Goal: Task Accomplishment & Management: Manage account settings

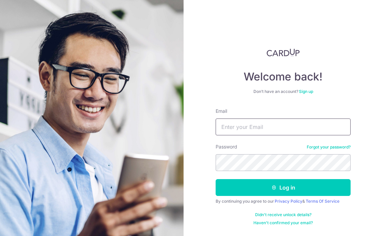
click at [240, 129] on input "Email" at bounding box center [283, 127] width 135 height 17
type input "[EMAIL_ADDRESS][DOMAIN_NAME]"
click at [216, 179] on button "Log in" at bounding box center [283, 187] width 135 height 17
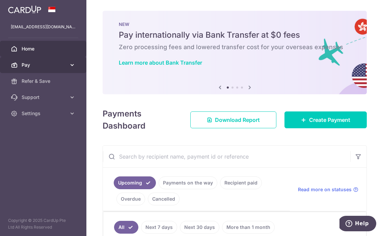
click at [36, 69] on link "Pay" at bounding box center [43, 65] width 86 height 16
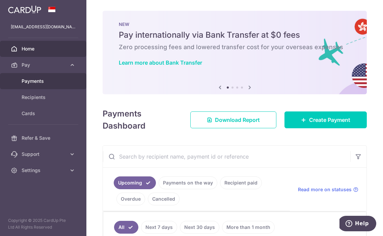
click at [35, 77] on link "Payments" at bounding box center [43, 81] width 86 height 16
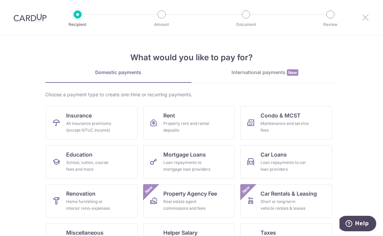
click at [363, 17] on icon at bounding box center [365, 17] width 8 height 8
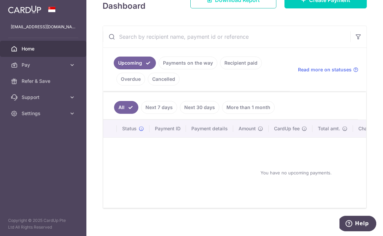
scroll to position [109, 0]
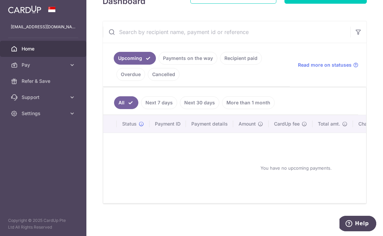
click at [164, 105] on link "Next 7 days" at bounding box center [159, 102] width 36 height 13
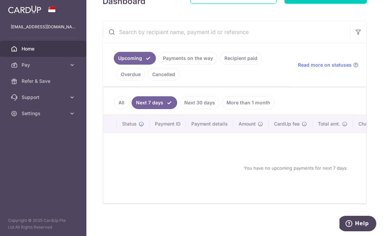
click at [198, 109] on ul "All Next 7 days Next 30 days More than 1 month" at bounding box center [230, 101] width 255 height 27
click at [197, 103] on link "Next 30 days" at bounding box center [199, 102] width 39 height 13
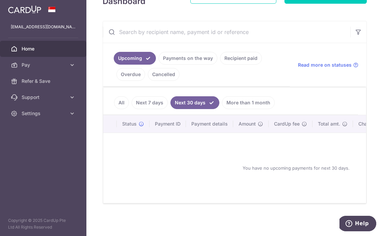
click at [236, 105] on link "More than 1 month" at bounding box center [248, 102] width 53 height 13
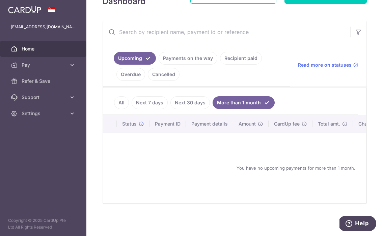
click at [190, 59] on link "Payments on the way" at bounding box center [188, 58] width 59 height 13
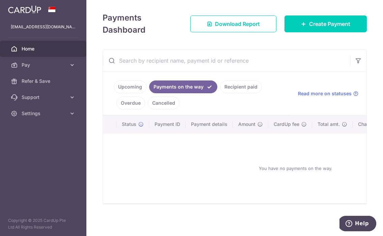
click at [232, 83] on link "Recipient paid" at bounding box center [241, 87] width 42 height 13
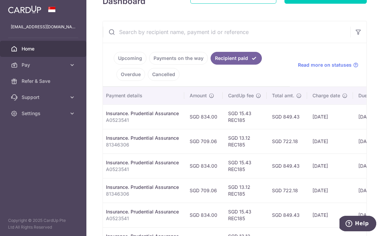
scroll to position [0, 0]
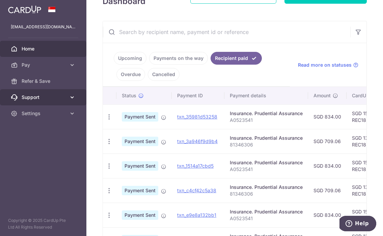
click at [49, 102] on link "Support" at bounding box center [43, 97] width 86 height 16
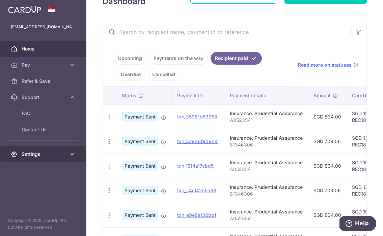
click at [47, 154] on span "Settings" at bounding box center [44, 154] width 45 height 7
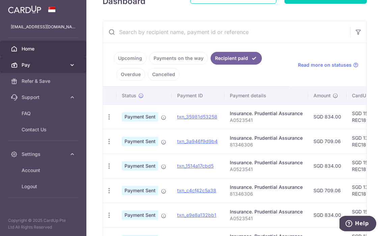
click at [56, 68] on span "Pay" at bounding box center [44, 65] width 45 height 7
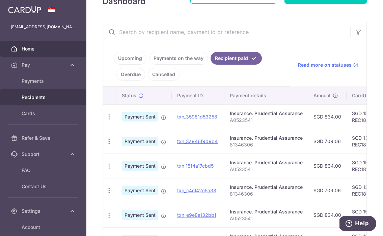
click at [51, 98] on span "Recipients" at bounding box center [44, 97] width 45 height 7
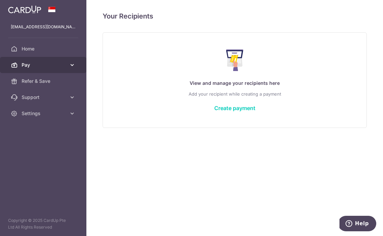
click at [66, 64] on span "Pay" at bounding box center [44, 65] width 45 height 7
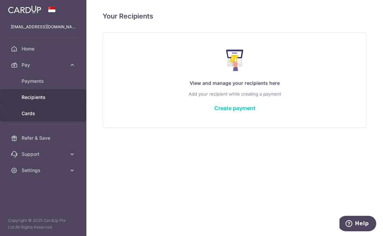
click at [50, 111] on span "Cards" at bounding box center [44, 113] width 45 height 7
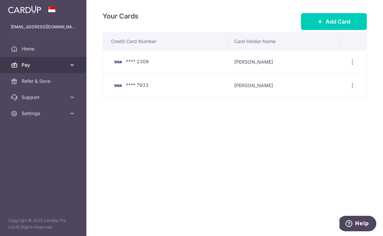
click at [40, 64] on span "Pay" at bounding box center [44, 65] width 45 height 7
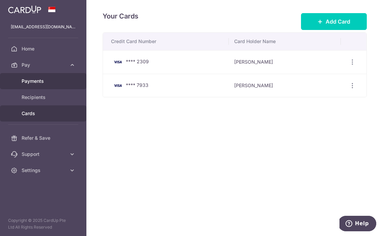
click at [40, 84] on span "Payments" at bounding box center [44, 81] width 45 height 7
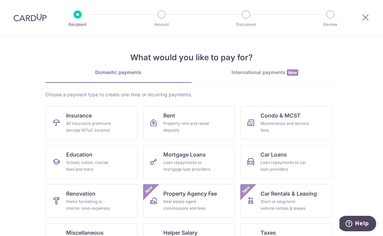
scroll to position [65, 0]
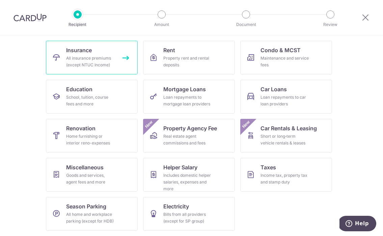
click at [117, 57] on link "Insurance All insurance premiums (except NTUC Income)" at bounding box center [92, 58] width 92 height 34
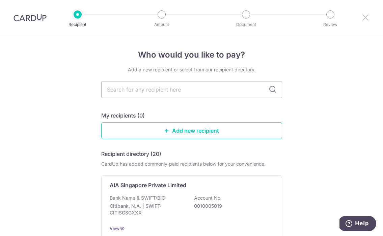
click at [367, 18] on icon at bounding box center [365, 17] width 8 height 8
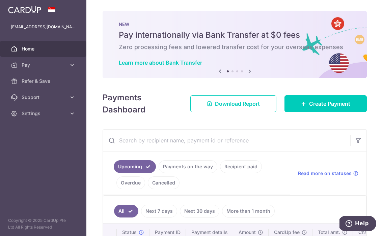
click at [230, 166] on link "Recipient paid" at bounding box center [241, 167] width 42 height 13
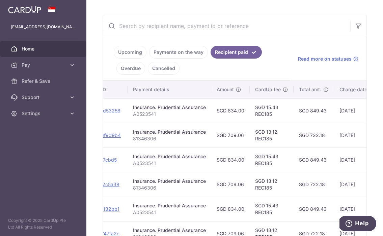
scroll to position [0, 105]
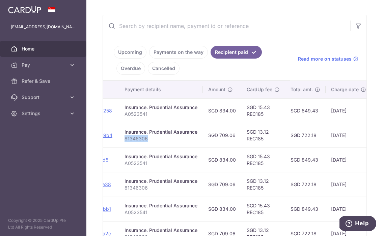
drag, startPoint x: 149, startPoint y: 137, endPoint x: 123, endPoint y: 138, distance: 25.7
click at [124, 138] on p "81346306" at bounding box center [160, 139] width 73 height 7
copy p "81346306"
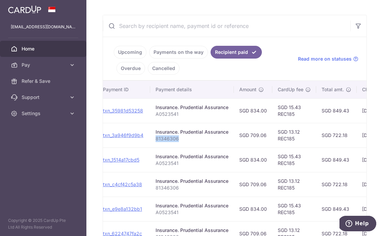
scroll to position [0, 74]
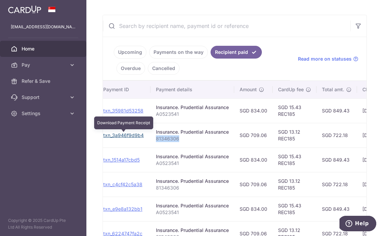
click at [135, 133] on link "txn_3a946f9d9b4" at bounding box center [123, 136] width 40 height 6
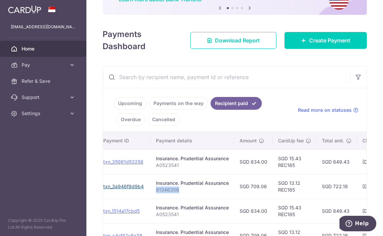
scroll to position [60, 0]
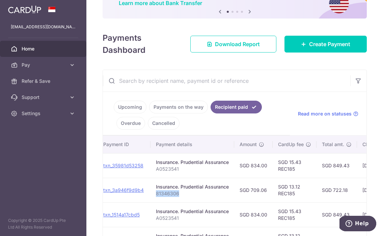
click at [228, 127] on ul "Upcoming Payments on the way Recipient paid Overdue Cancelled" at bounding box center [196, 114] width 187 height 44
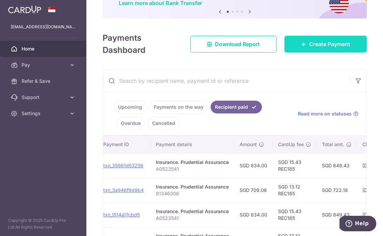
click at [323, 45] on span "Create Payment" at bounding box center [329, 44] width 41 height 8
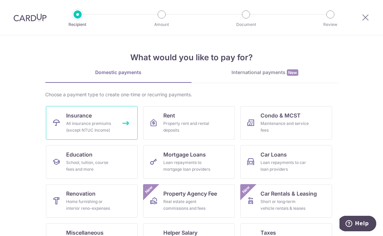
click at [115, 113] on link "Insurance All insurance premiums (except NTUC Income)" at bounding box center [92, 123] width 92 height 34
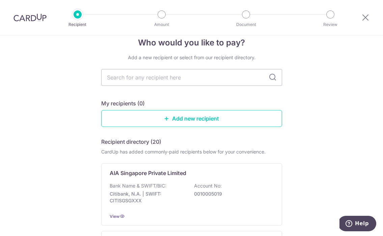
scroll to position [13, 0]
type input "prudential"
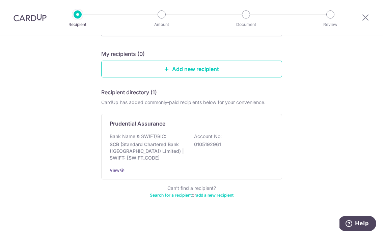
scroll to position [64, 0]
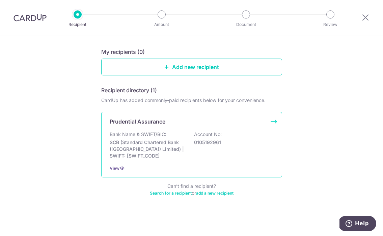
click at [185, 162] on div "Prudential Assurance Bank Name & SWIFT/BIC: SCB (Standard Chartered Bank (Singa…" at bounding box center [191, 145] width 181 height 66
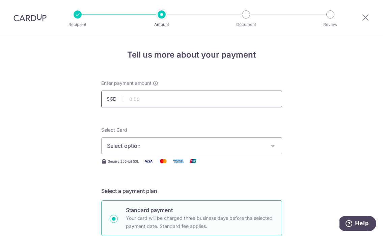
click at [193, 102] on input "text" at bounding box center [191, 99] width 181 height 17
type input "700.00"
click at [142, 150] on button "Select option" at bounding box center [191, 146] width 181 height 17
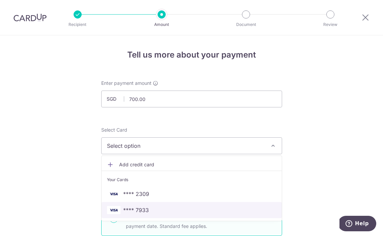
click at [134, 209] on span "**** 7933" at bounding box center [136, 210] width 26 height 8
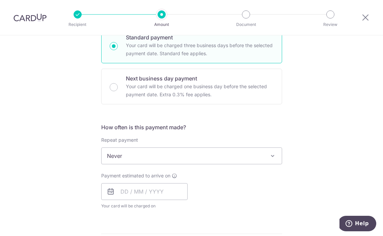
scroll to position [192, 0]
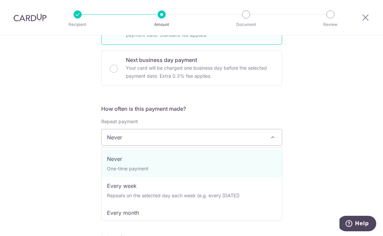
click at [139, 137] on span "Never" at bounding box center [192, 138] width 180 height 16
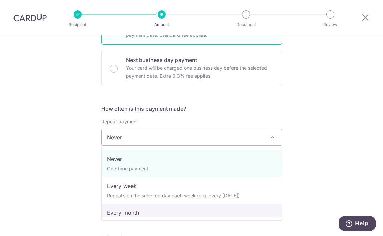
select select "3"
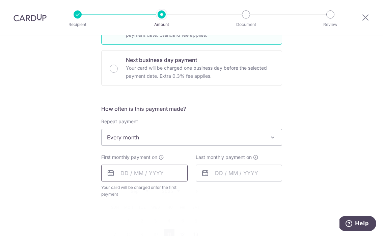
click at [150, 177] on input "text" at bounding box center [144, 173] width 86 height 17
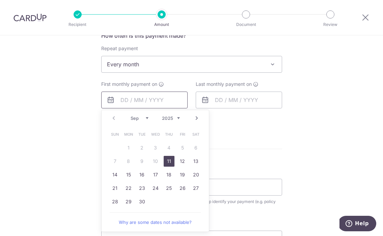
scroll to position [267, 0]
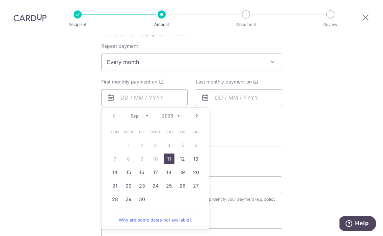
click at [82, 152] on div "Tell us more about your payment Enter payment amount SGD 700.00 700.00 Select C…" at bounding box center [191, 76] width 383 height 617
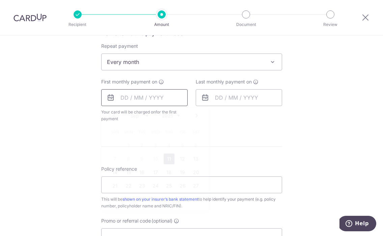
click at [124, 99] on input "text" at bounding box center [144, 97] width 86 height 17
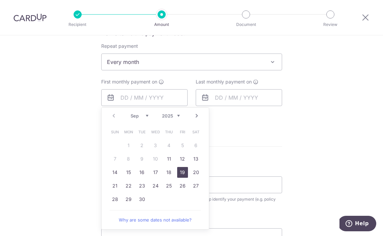
click at [181, 174] on link "19" at bounding box center [182, 172] width 11 height 11
type input "19/09/2025"
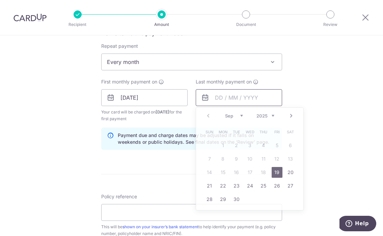
click at [233, 97] on input "text" at bounding box center [239, 97] width 86 height 17
click at [268, 113] on select "2025 2026 2027 2028 2029 2030 2031 2032 2033 2034 2035" at bounding box center [265, 115] width 18 height 5
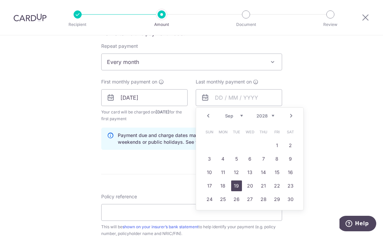
click at [234, 186] on link "19" at bounding box center [236, 186] width 11 height 11
type input "19/09/2028"
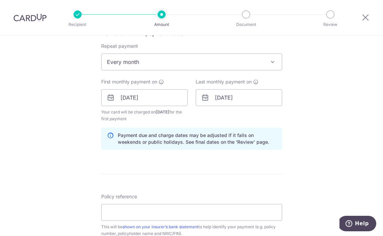
click at [313, 126] on div "Tell us more about your payment Enter payment amount SGD 700.00 700.00 Select C…" at bounding box center [191, 90] width 383 height 645
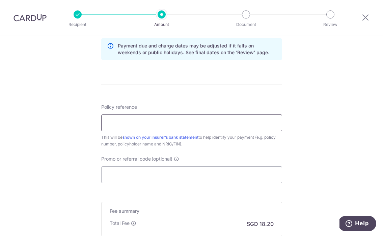
scroll to position [359, 0]
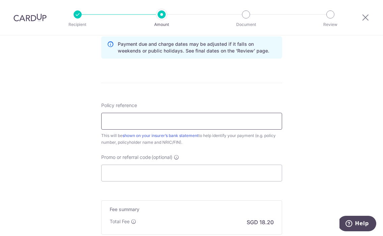
click at [227, 121] on input "Policy reference" at bounding box center [191, 121] width 181 height 17
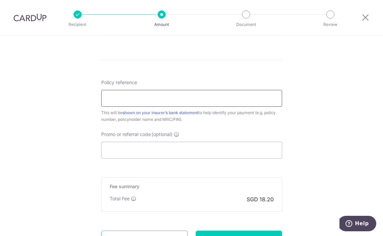
scroll to position [364, 0]
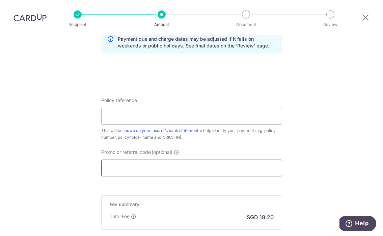
click at [140, 167] on input "Promo or referral code (optional)" at bounding box center [191, 168] width 181 height 17
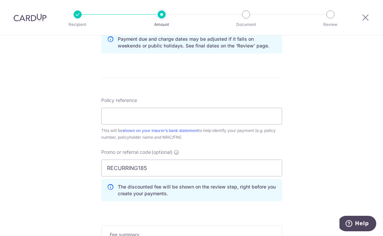
click at [322, 169] on div "Tell us more about your payment Enter payment amount SGD 700.00 700.00 Select C…" at bounding box center [191, 9] width 383 height 675
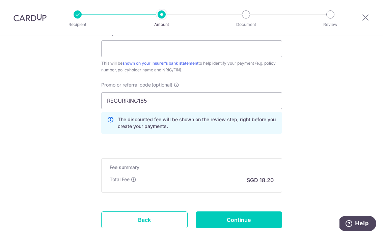
scroll to position [417, 0]
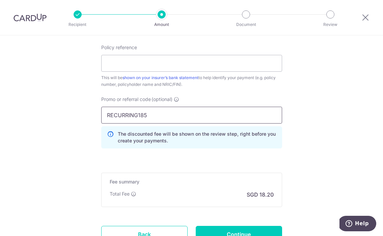
drag, startPoint x: 159, startPoint y: 116, endPoint x: 116, endPoint y: 114, distance: 42.9
click at [116, 114] on input "RECURRING185" at bounding box center [191, 115] width 181 height 17
type input "REC185"
click at [237, 115] on input "REC185" at bounding box center [191, 115] width 181 height 17
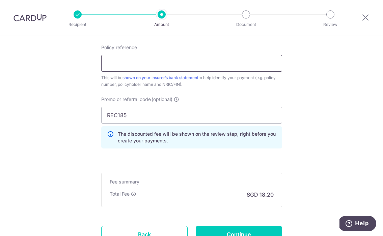
click at [209, 60] on input "Policy reference" at bounding box center [191, 63] width 181 height 17
paste input "81346306"
type input "81346306"
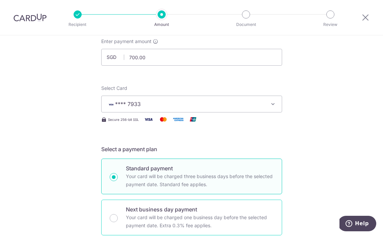
scroll to position [41, 0]
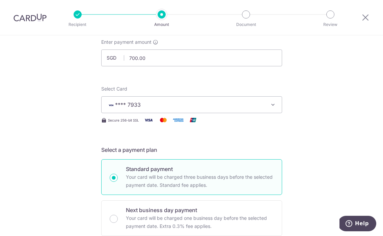
click at [237, 108] on span "**** 7933" at bounding box center [185, 105] width 157 height 8
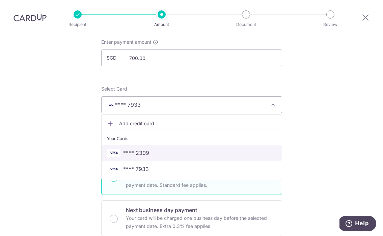
click at [219, 153] on span "**** 2309" at bounding box center [191, 153] width 169 height 8
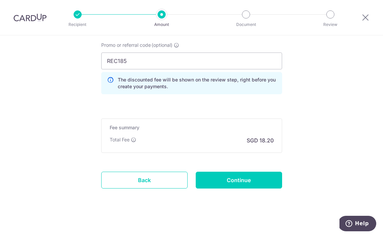
scroll to position [474, 0]
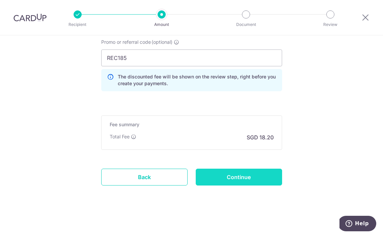
click at [239, 180] on input "Continue" at bounding box center [239, 177] width 86 height 17
type input "Create Schedule"
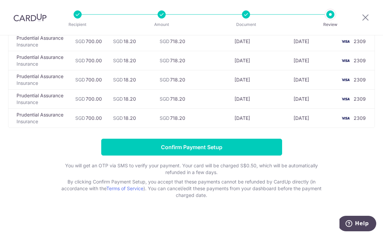
scroll to position [690, 0]
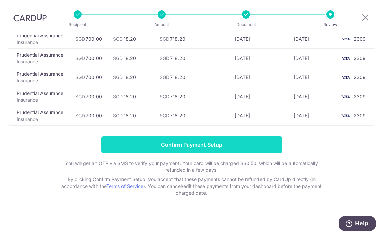
click at [232, 143] on input "Confirm Payment Setup" at bounding box center [191, 145] width 181 height 17
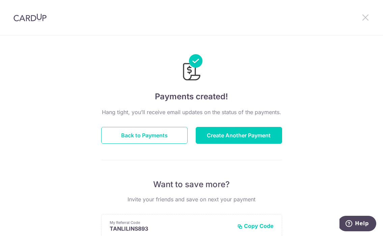
click at [366, 18] on icon at bounding box center [365, 17] width 8 height 8
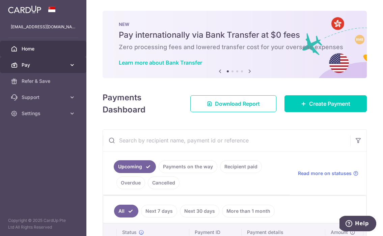
click at [72, 66] on icon at bounding box center [72, 65] width 7 height 7
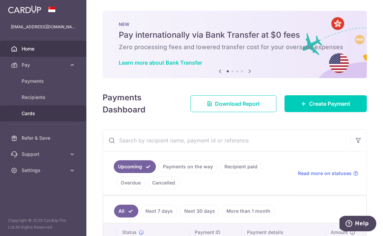
click at [56, 111] on span "Cards" at bounding box center [44, 113] width 45 height 7
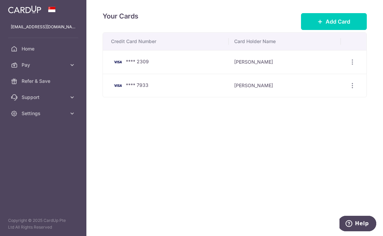
click at [245, 63] on td "Tan Li Lin Sarah" at bounding box center [285, 62] width 112 height 24
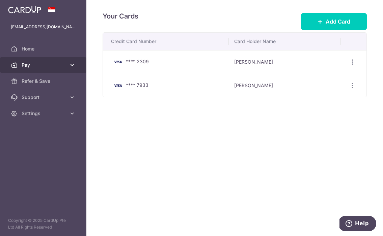
click at [61, 65] on span "Pay" at bounding box center [44, 65] width 45 height 7
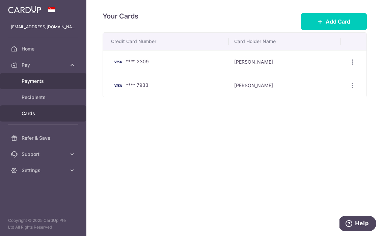
click at [55, 80] on span "Payments" at bounding box center [44, 81] width 45 height 7
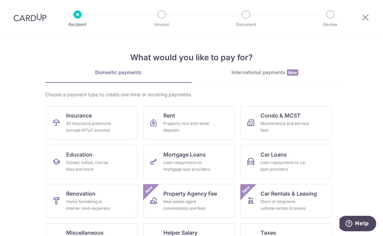
click at [261, 73] on div "International payments New" at bounding box center [265, 72] width 146 height 7
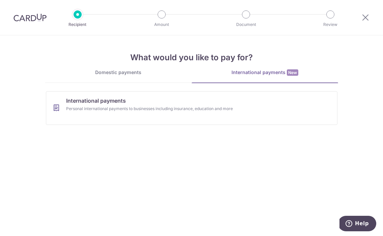
click at [370, 19] on div at bounding box center [365, 17] width 35 height 35
click at [367, 19] on icon at bounding box center [365, 17] width 8 height 8
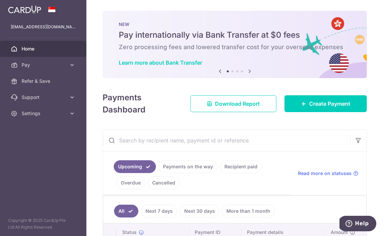
click at [224, 164] on link "Recipient paid" at bounding box center [241, 167] width 42 height 13
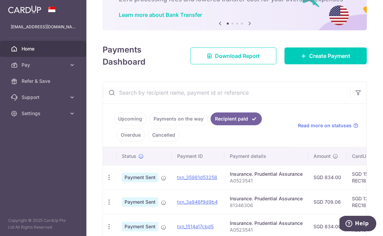
scroll to position [74, 0]
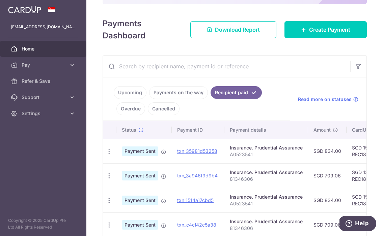
click at [183, 69] on input "text" at bounding box center [226, 67] width 247 height 22
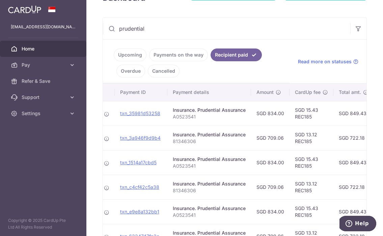
scroll to position [0, 0]
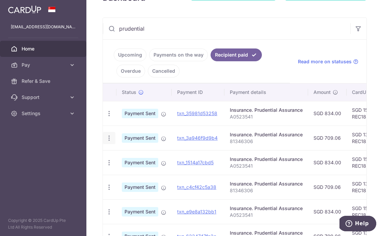
type input "prudential"
click at [108, 139] on icon "button" at bounding box center [109, 138] width 7 height 7
click at [182, 9] on div "× Pause Schedule Pause all future payments in this series Pause just this one p…" at bounding box center [234, 118] width 296 height 236
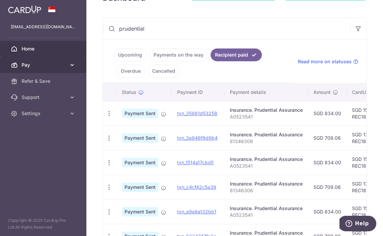
click at [39, 65] on span "Pay" at bounding box center [44, 65] width 45 height 7
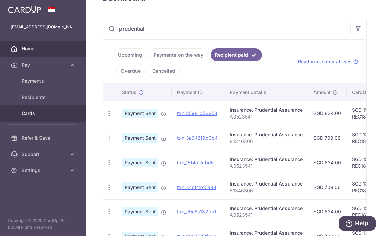
click at [43, 112] on span "Cards" at bounding box center [44, 113] width 45 height 7
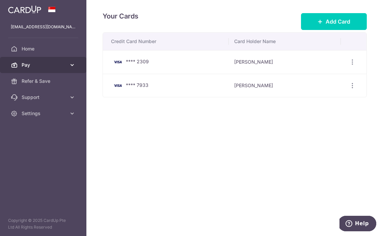
click at [56, 69] on link "Pay" at bounding box center [43, 65] width 86 height 16
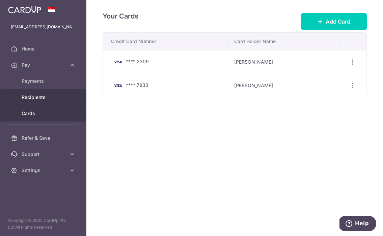
click at [49, 98] on span "Recipients" at bounding box center [44, 97] width 45 height 7
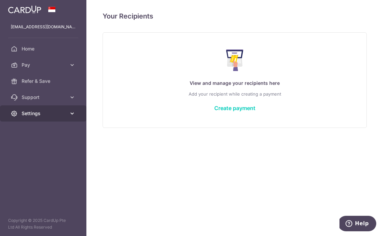
click at [58, 112] on span "Settings" at bounding box center [44, 113] width 45 height 7
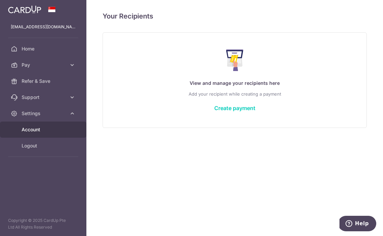
click at [50, 130] on span "Account" at bounding box center [44, 129] width 45 height 7
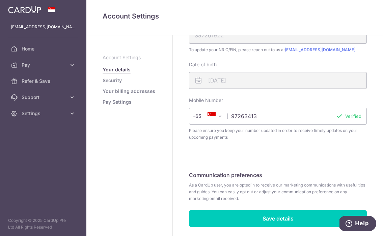
scroll to position [196, 0]
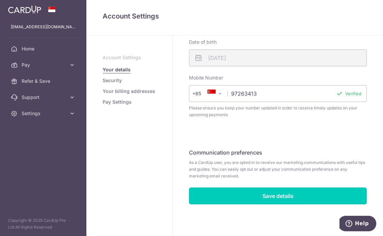
click at [119, 104] on link "Pay Settings" at bounding box center [117, 102] width 29 height 7
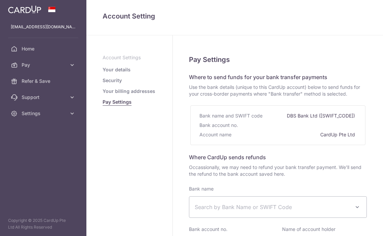
select select
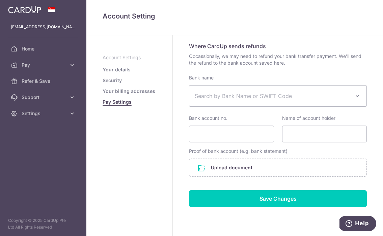
scroll to position [133, 0]
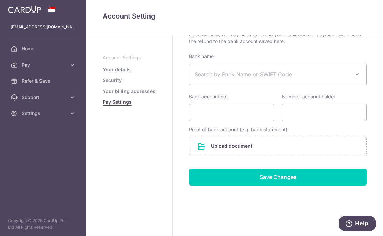
click at [142, 86] on ul "Account Settings Your details Security Your billing addresses Pay Settings" at bounding box center [130, 79] width 54 height 51
click at [112, 73] on link "Your details" at bounding box center [117, 69] width 28 height 7
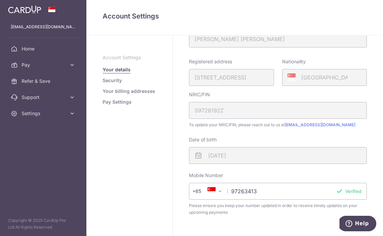
scroll to position [196, 0]
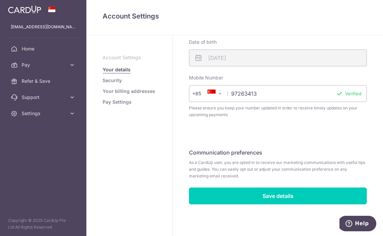
click at [118, 82] on link "Security" at bounding box center [112, 80] width 19 height 7
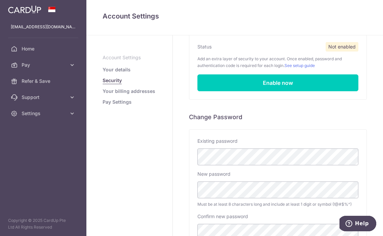
scroll to position [144, 0]
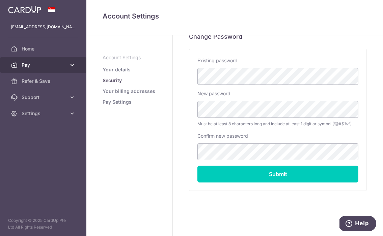
click at [37, 64] on span "Pay" at bounding box center [44, 65] width 45 height 7
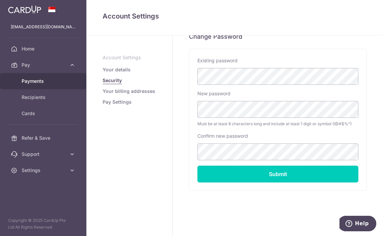
click at [45, 81] on span "Payments" at bounding box center [44, 81] width 45 height 7
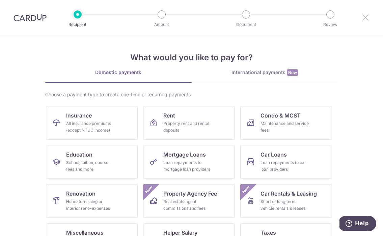
click at [362, 20] on icon at bounding box center [365, 17] width 8 height 8
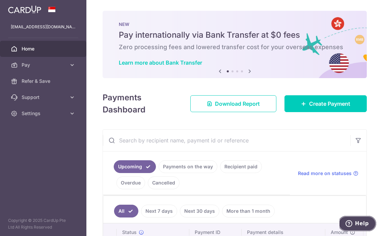
click at [363, 223] on span "Help" at bounding box center [362, 224] width 14 height 6
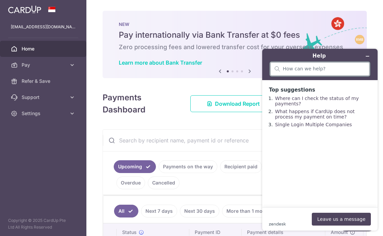
click at [297, 72] on input "search" at bounding box center [324, 69] width 82 height 6
type input "cancel payment"
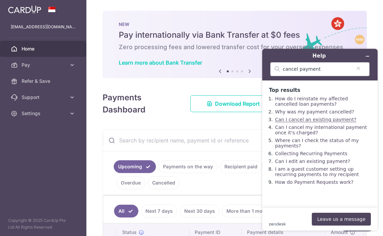
click at [335, 122] on link "Can I cancel an existing payment?" at bounding box center [315, 119] width 81 height 5
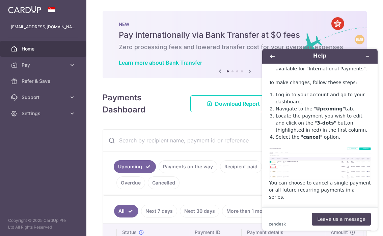
scroll to position [72, 0]
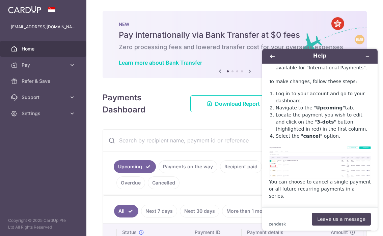
click at [167, 92] on h4 "Payments Dashboard" at bounding box center [141, 104] width 76 height 24
click at [143, 119] on div "× Pause Schedule Pause all future payments in this series Pause just this one p…" at bounding box center [234, 118] width 296 height 236
click at [274, 55] on icon "Back" at bounding box center [272, 56] width 5 height 5
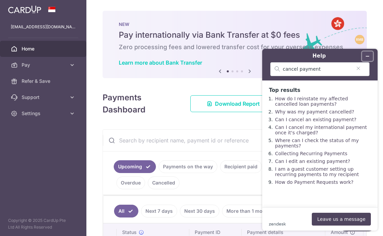
click at [368, 56] on icon "Minimise widget" at bounding box center [367, 56] width 3 height 0
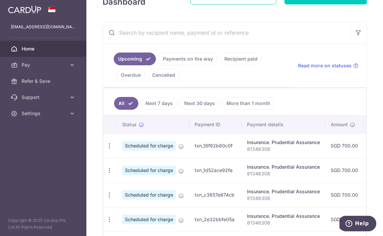
click at [245, 103] on link "More than 1 month" at bounding box center [248, 103] width 53 height 13
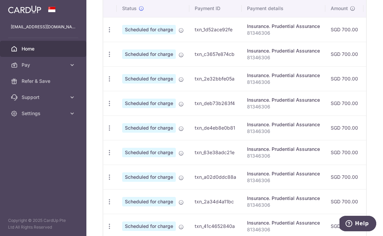
scroll to position [301, 0]
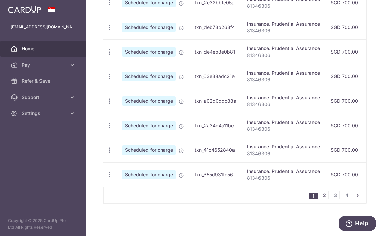
click at [324, 194] on link "2" at bounding box center [324, 196] width 8 height 8
click at [359, 197] on icon "pager" at bounding box center [357, 195] width 5 height 5
drag, startPoint x: 272, startPoint y: 152, endPoint x: 245, endPoint y: 153, distance: 26.7
click at [245, 153] on td "Insurance. Prudential Assurance 81346306" at bounding box center [282, 150] width 84 height 25
copy p "81346306"
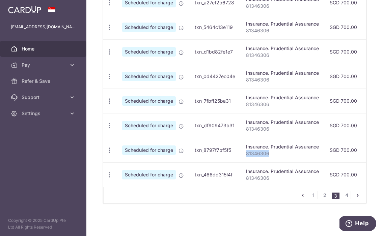
click at [245, 153] on td "Insurance. Prudential Assurance 81346306" at bounding box center [282, 150] width 84 height 25
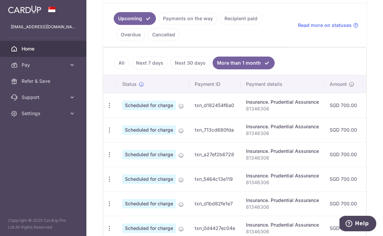
scroll to position [40, 0]
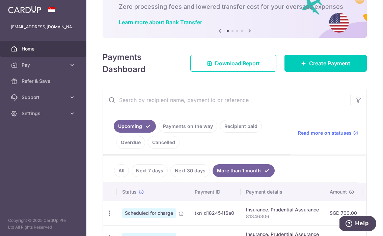
click at [193, 101] on input "text" at bounding box center [226, 100] width 247 height 22
paste input "81346306"
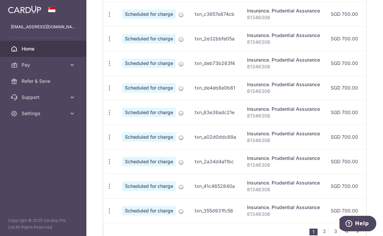
scroll to position [301, 0]
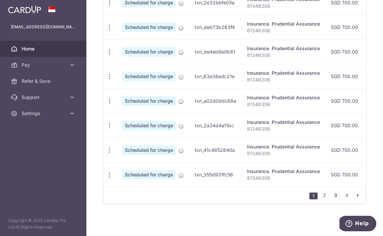
type input "81346306"
click at [336, 195] on link "3" at bounding box center [335, 196] width 8 height 8
click at [347, 197] on link "4" at bounding box center [346, 196] width 8 height 8
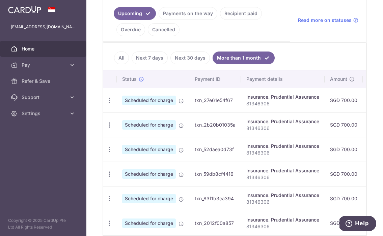
scroll to position [137, 0]
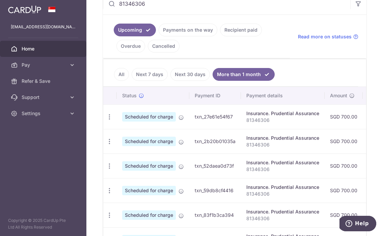
click at [192, 74] on link "Next 30 days" at bounding box center [189, 74] width 39 height 13
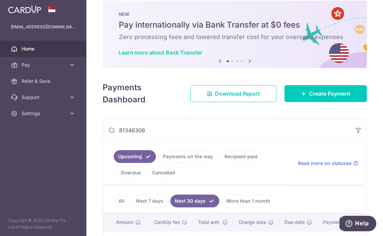
scroll to position [11, 0]
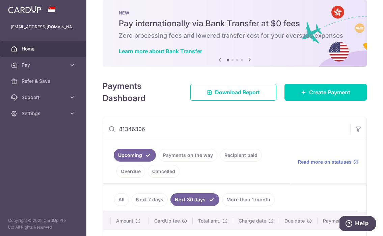
click at [32, 9] on img at bounding box center [24, 9] width 33 height 8
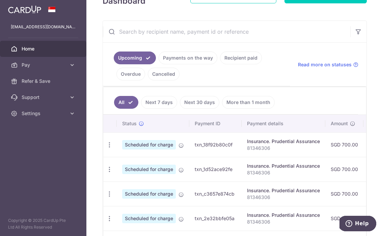
scroll to position [118, 0]
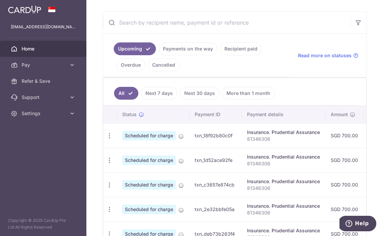
click at [177, 51] on link "Payments on the way" at bounding box center [188, 48] width 59 height 13
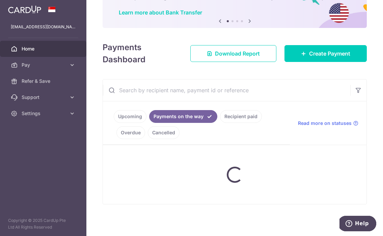
scroll to position [80, 0]
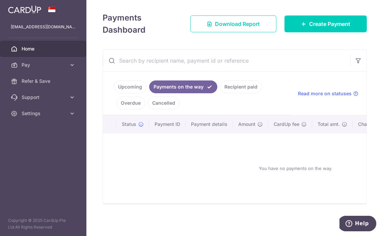
click at [232, 93] on ul "Upcoming Payments on the way Recipient paid Overdue Cancelled" at bounding box center [196, 94] width 187 height 44
click at [228, 89] on link "Recipient paid" at bounding box center [241, 87] width 42 height 13
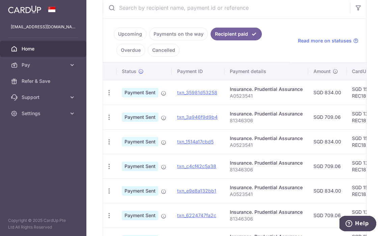
scroll to position [134, 0]
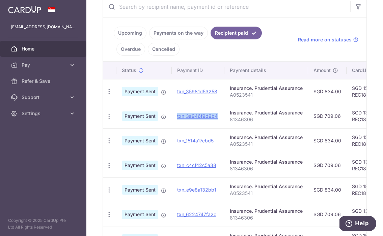
drag, startPoint x: 175, startPoint y: 115, endPoint x: 221, endPoint y: 117, distance: 45.2
click at [221, 117] on td "txn_3a946f9d9b4 Download Payment Receipt" at bounding box center [198, 116] width 53 height 25
copy link "txn_3a946f9d9b4"
click at [112, 116] on icon "button" at bounding box center [109, 116] width 7 height 7
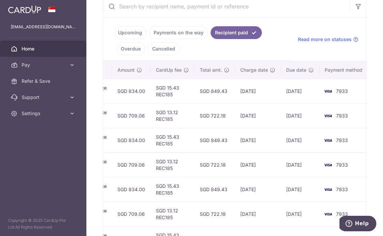
scroll to position [0, 197]
click at [127, 32] on link "Upcoming" at bounding box center [130, 32] width 33 height 13
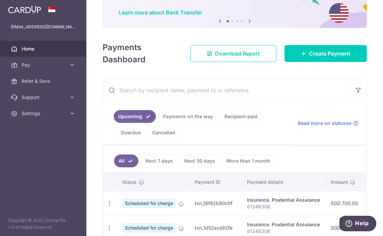
scroll to position [134, 0]
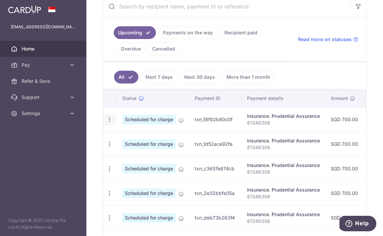
click at [106, 119] on icon "button" at bounding box center [109, 119] width 7 height 7
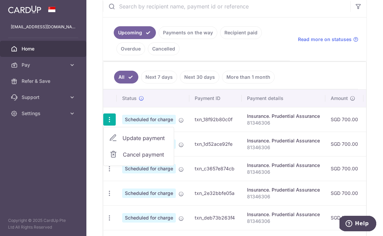
click at [131, 140] on span "Update payment" at bounding box center [145, 138] width 46 height 8
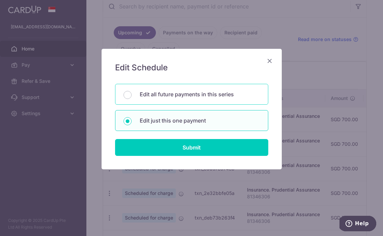
click at [172, 97] on p "Edit all future payments in this series" at bounding box center [200, 94] width 120 height 8
click at [132, 97] on input "Edit all future payments in this series" at bounding box center [127, 95] width 8 height 8
radio input "true"
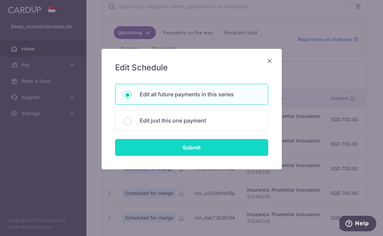
click at [189, 150] on input "Submit" at bounding box center [191, 147] width 153 height 17
radio input "true"
type input "700.00"
type input "81346306"
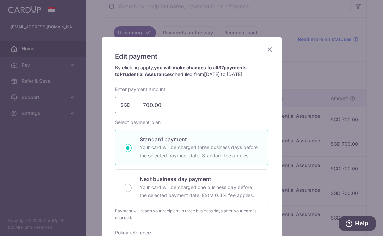
scroll to position [0, 0]
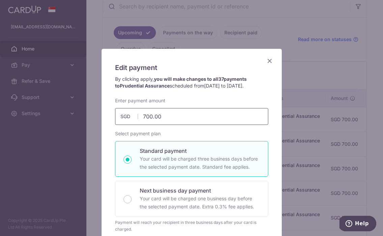
click at [187, 112] on input "700.00" at bounding box center [191, 116] width 153 height 17
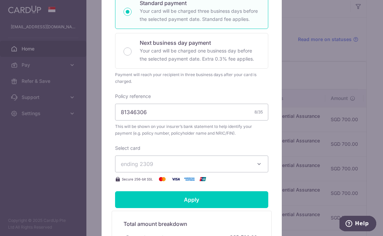
scroll to position [156, 0]
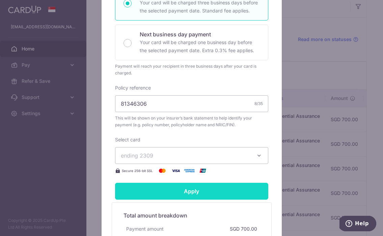
type input "0.00"
click at [171, 192] on input "Apply" at bounding box center [191, 191] width 153 height 17
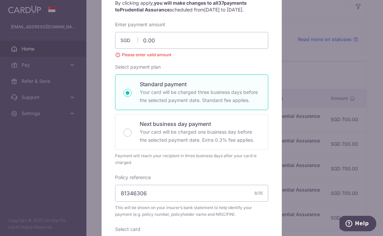
scroll to position [0, 0]
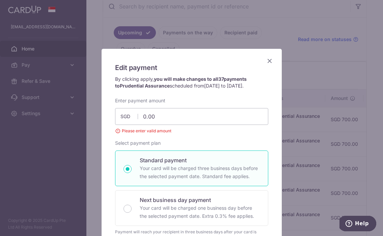
click at [270, 60] on icon "Close" at bounding box center [269, 61] width 8 height 8
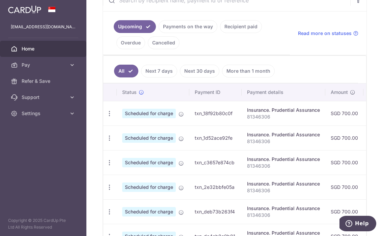
scroll to position [158, 0]
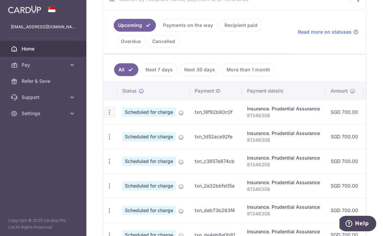
click at [107, 112] on icon "button" at bounding box center [109, 112] width 7 height 7
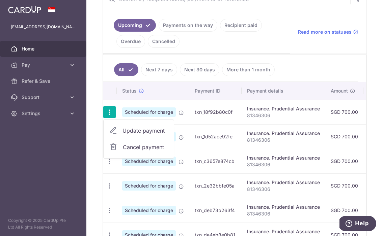
click at [126, 150] on span "Cancel payment" at bounding box center [145, 147] width 45 height 8
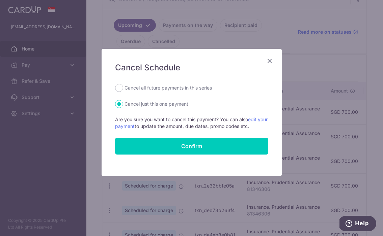
click at [152, 91] on label "Cancel all future payments in this series" at bounding box center [167, 88] width 87 height 8
click at [123, 91] on input "Cancel all future payments in this series" at bounding box center [119, 88] width 8 height 8
radio input "true"
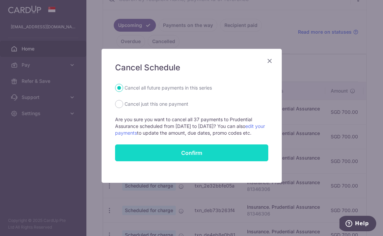
click at [178, 154] on button "Confirm" at bounding box center [191, 153] width 153 height 17
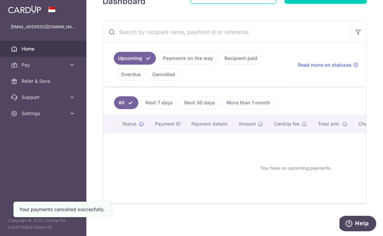
click at [161, 102] on link "Next 7 days" at bounding box center [159, 102] width 36 height 13
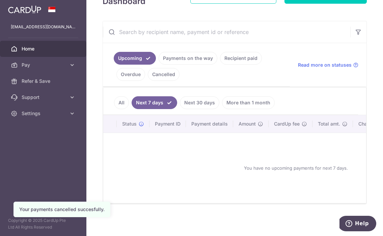
click at [200, 106] on link "Next 30 days" at bounding box center [199, 102] width 39 height 13
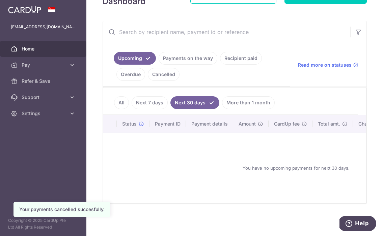
click at [234, 107] on link "More than 1 month" at bounding box center [248, 102] width 53 height 13
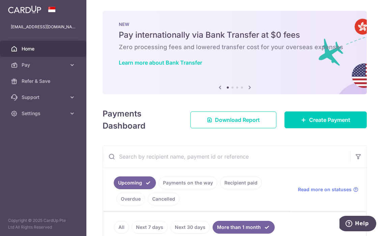
click at [250, 89] on icon at bounding box center [250, 87] width 8 height 8
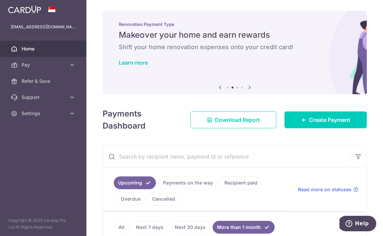
click at [250, 89] on icon at bounding box center [250, 87] width 8 height 8
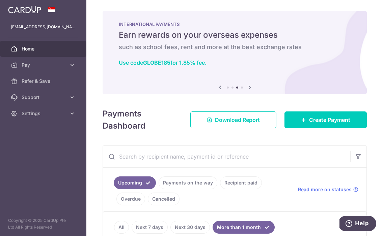
click at [250, 89] on icon at bounding box center [250, 87] width 8 height 8
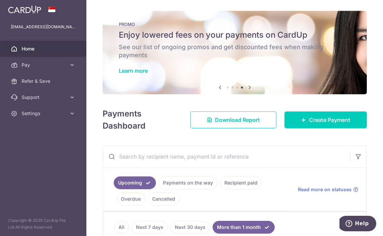
click at [250, 89] on icon at bounding box center [250, 87] width 8 height 8
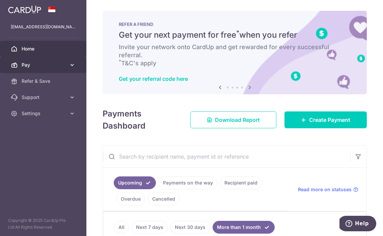
click at [64, 64] on span "Pay" at bounding box center [44, 65] width 45 height 7
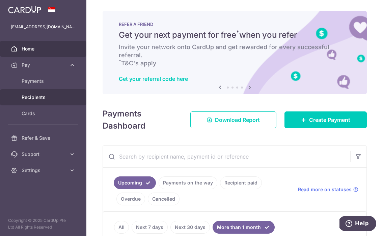
click at [70, 102] on link "Recipients" at bounding box center [43, 97] width 86 height 16
